Goal: Navigation & Orientation: Find specific page/section

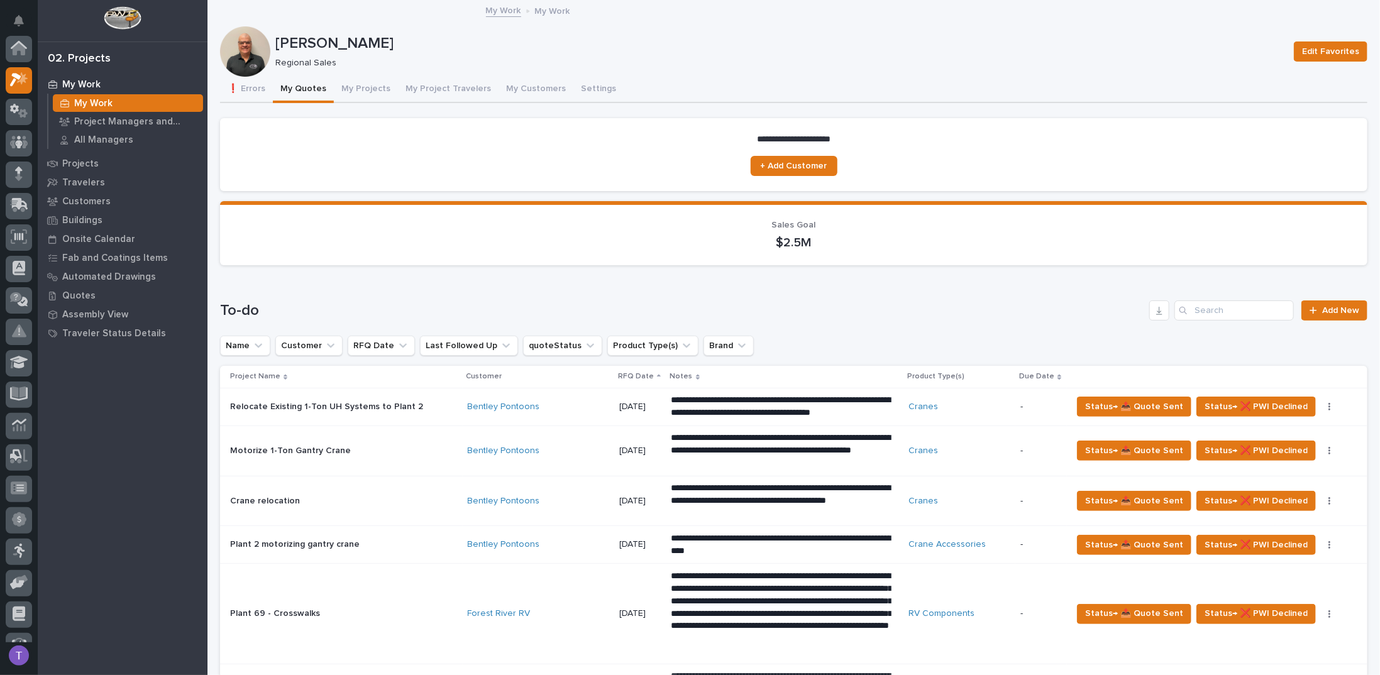
scroll to position [31, 0]
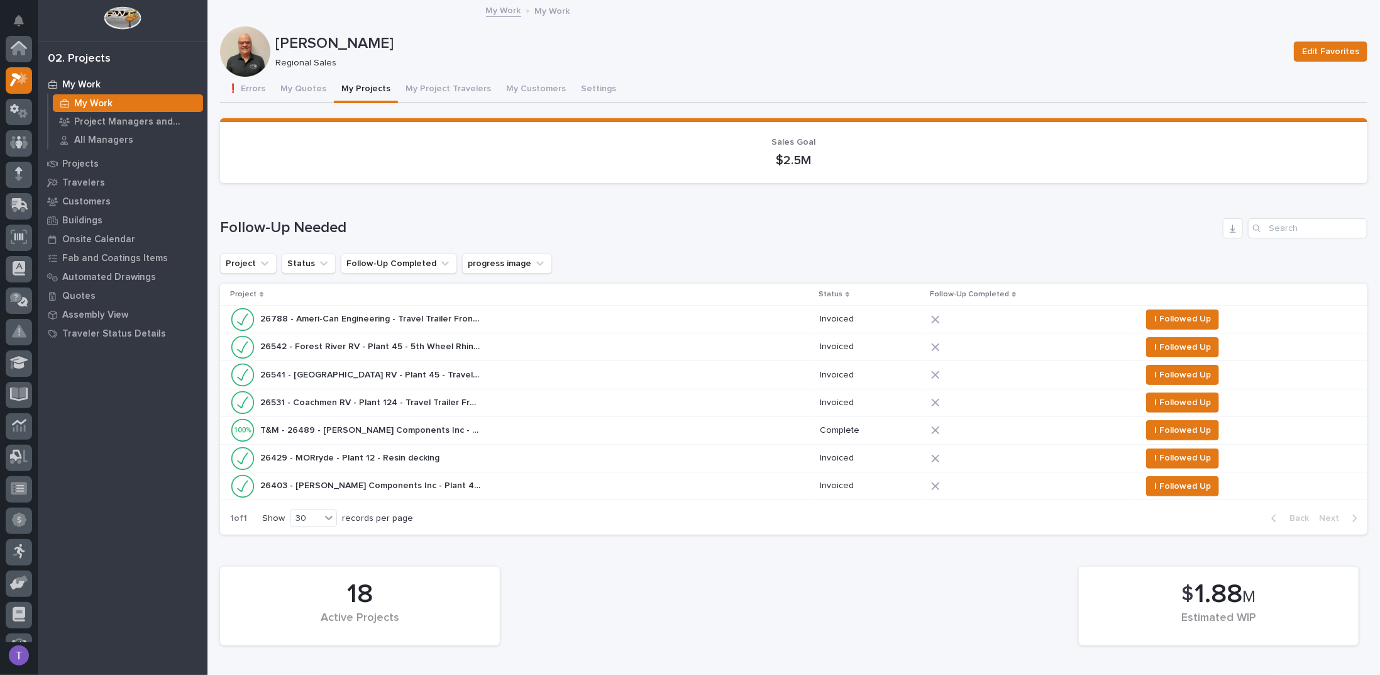
scroll to position [31, 0]
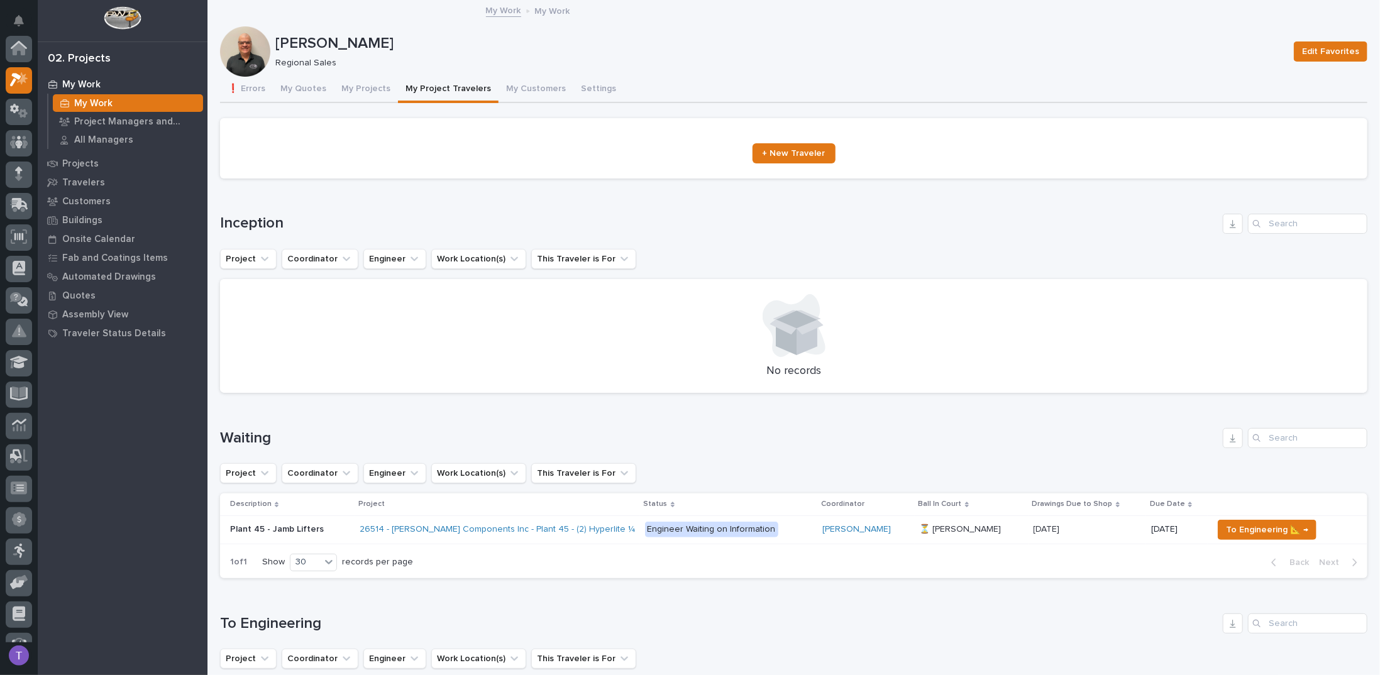
scroll to position [31, 0]
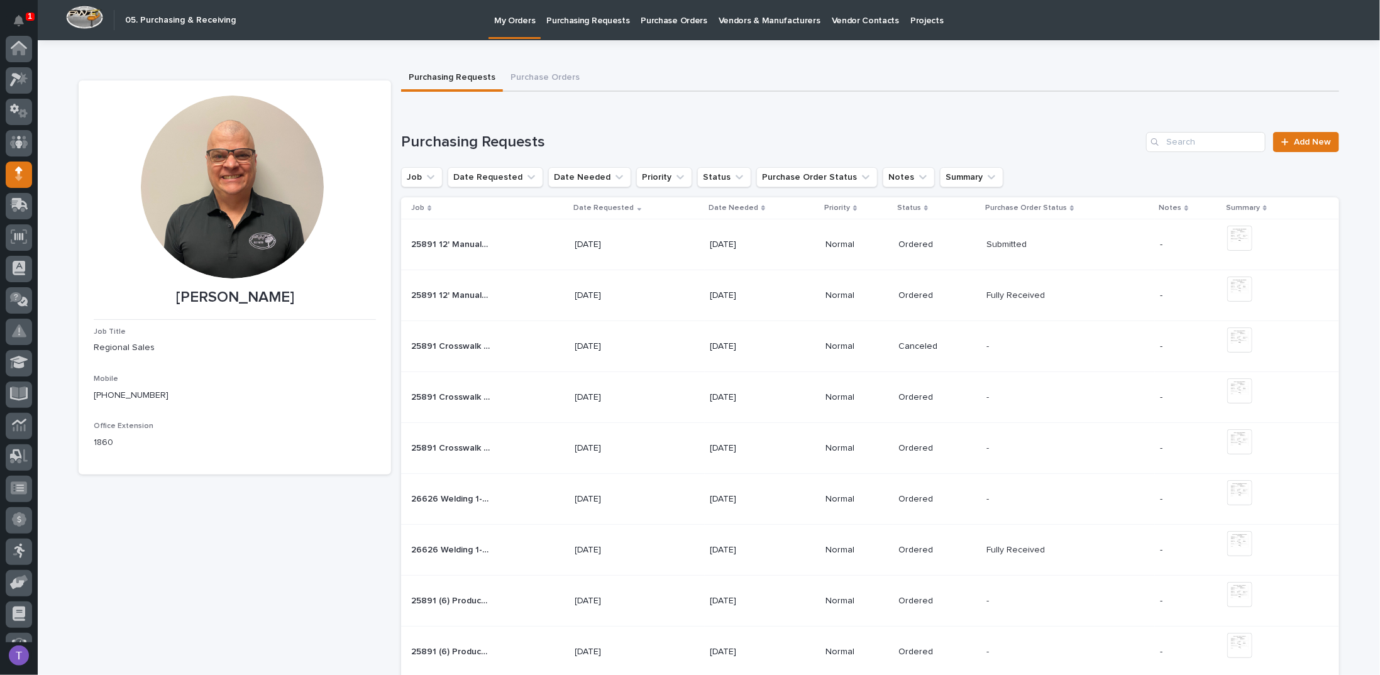
scroll to position [116, 0]
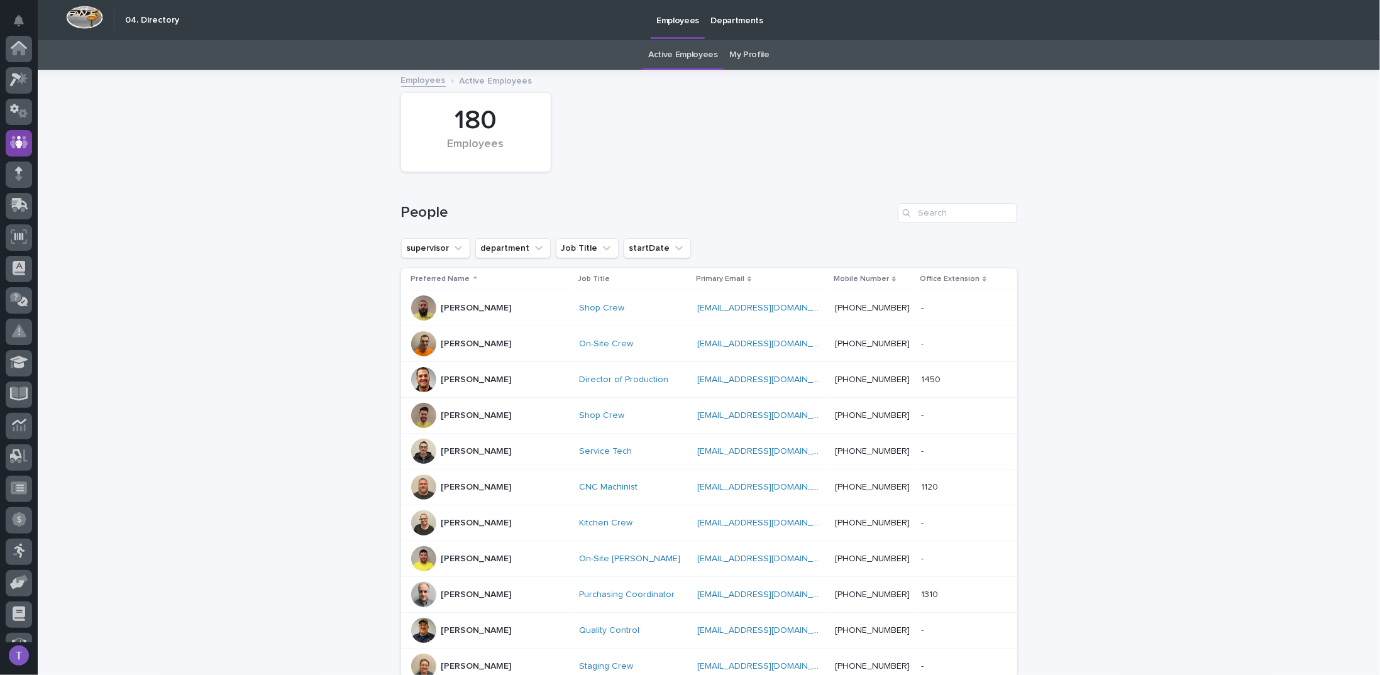
scroll to position [94, 0]
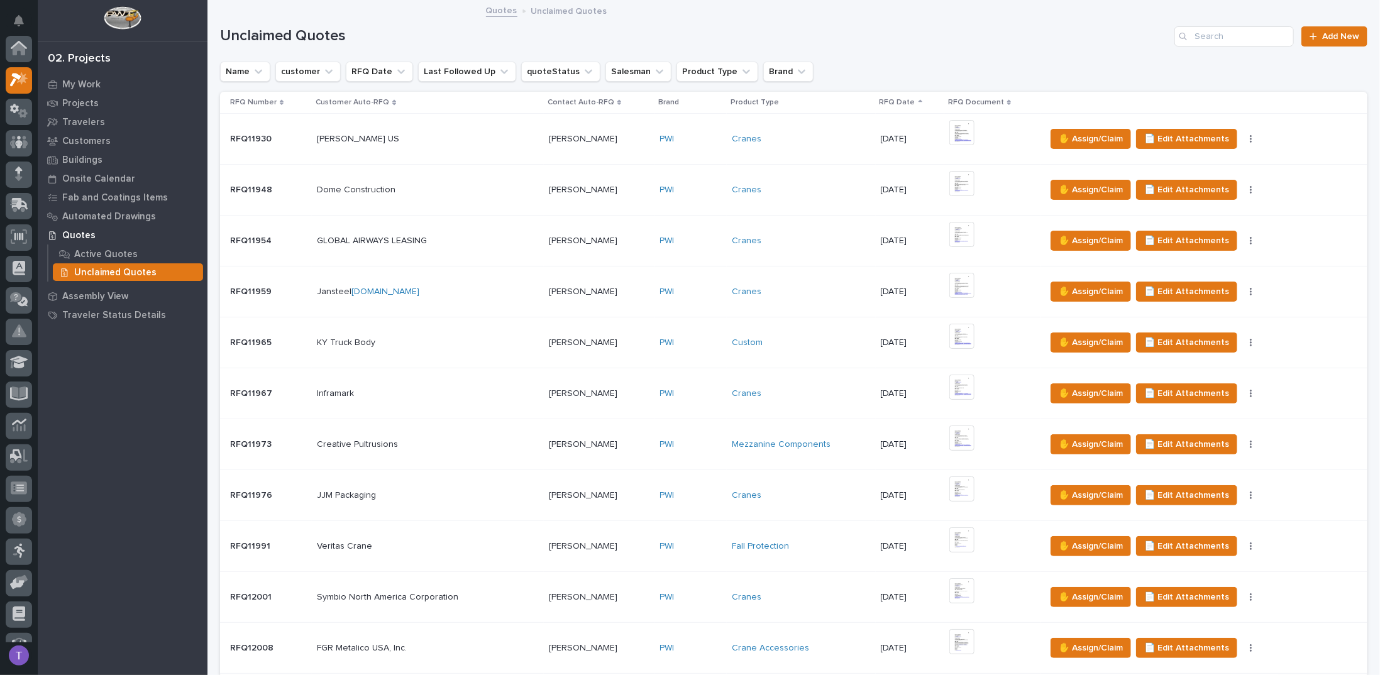
scroll to position [31, 0]
